Goal: Transaction & Acquisition: Purchase product/service

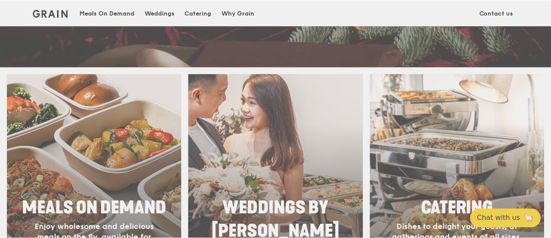
scroll to position [302, 0]
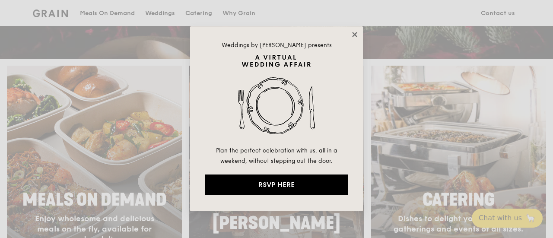
click at [354, 36] on icon at bounding box center [355, 35] width 8 height 8
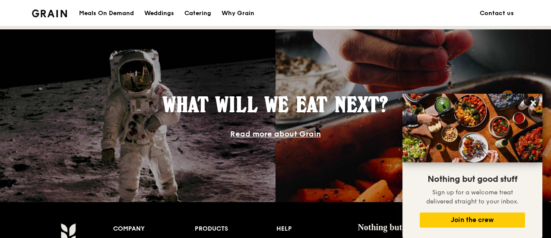
scroll to position [821, 0]
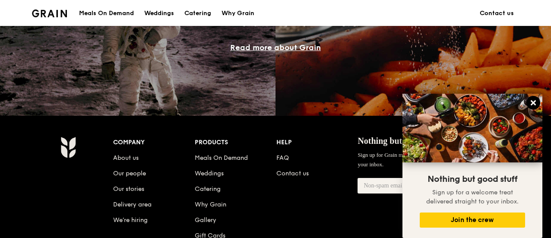
click at [534, 105] on icon at bounding box center [534, 103] width 8 height 8
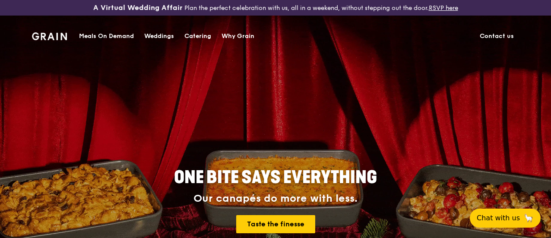
scroll to position [0, 0]
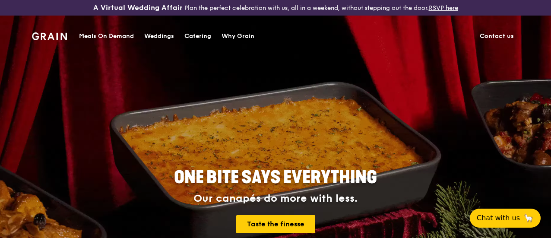
click at [48, 36] on img at bounding box center [49, 36] width 35 height 8
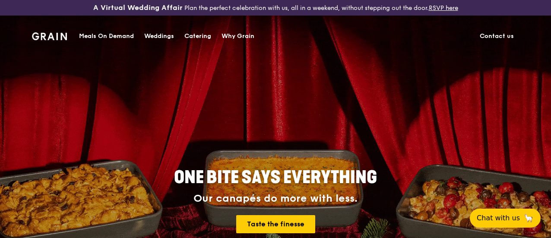
click at [120, 36] on div "Meals On Demand" at bounding box center [106, 36] width 55 height 26
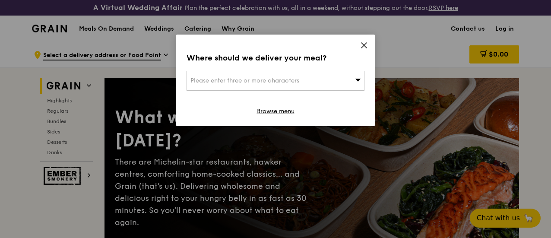
click at [366, 45] on icon at bounding box center [364, 45] width 8 height 8
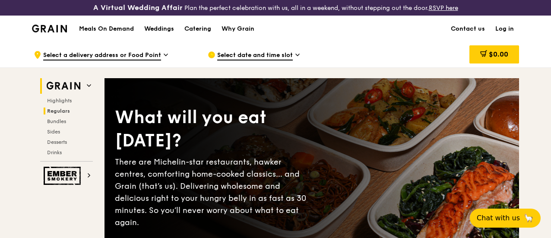
click at [69, 114] on span "Regulars" at bounding box center [58, 111] width 23 height 6
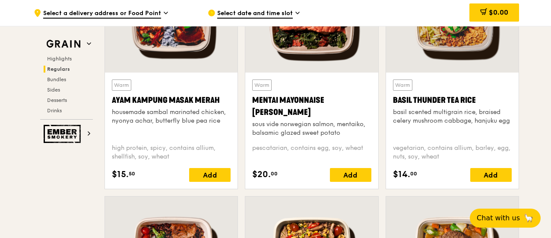
scroll to position [864, 0]
